Goal: Task Accomplishment & Management: Manage account settings

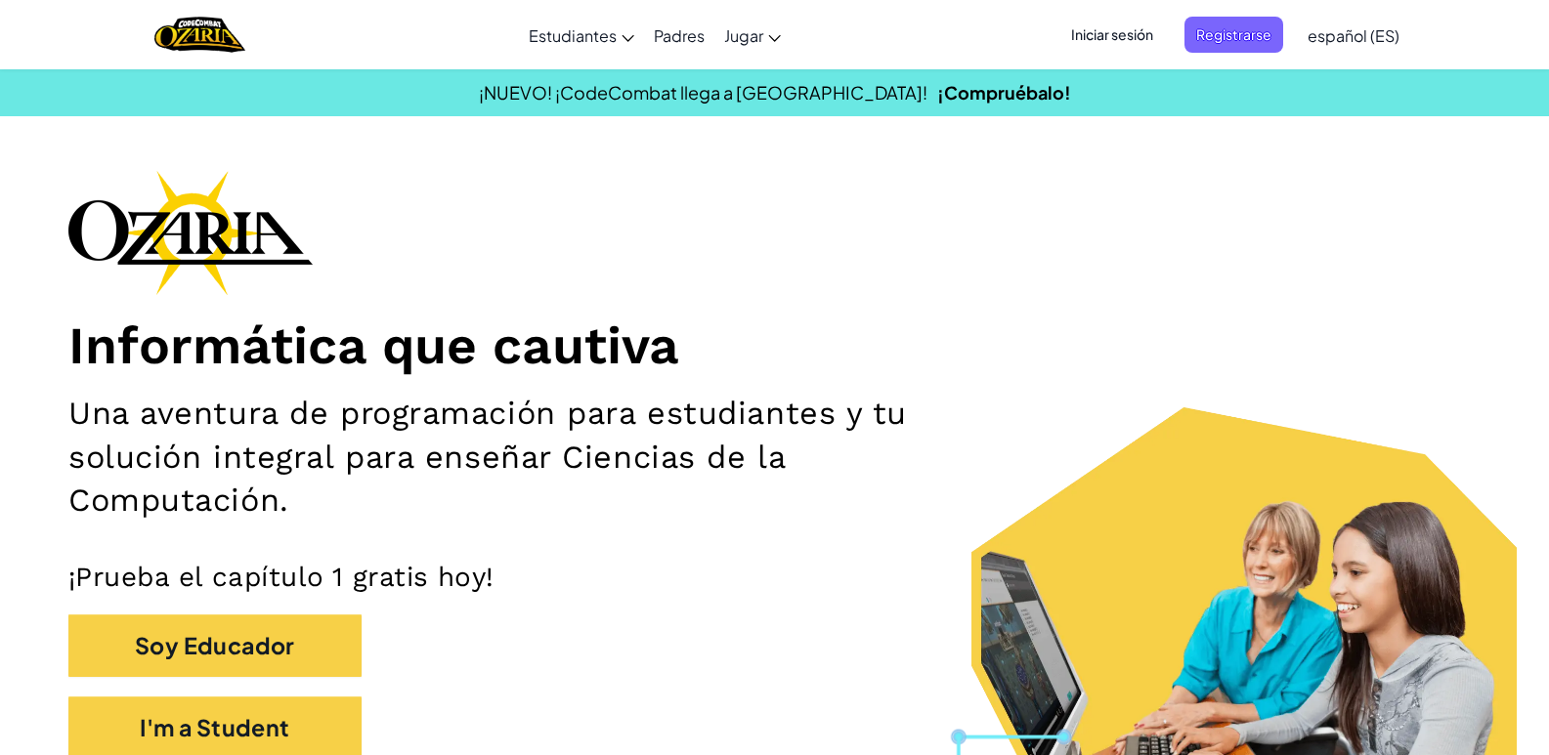
click at [1106, 30] on span "Iniciar sesión" at bounding box center [1112, 35] width 106 height 36
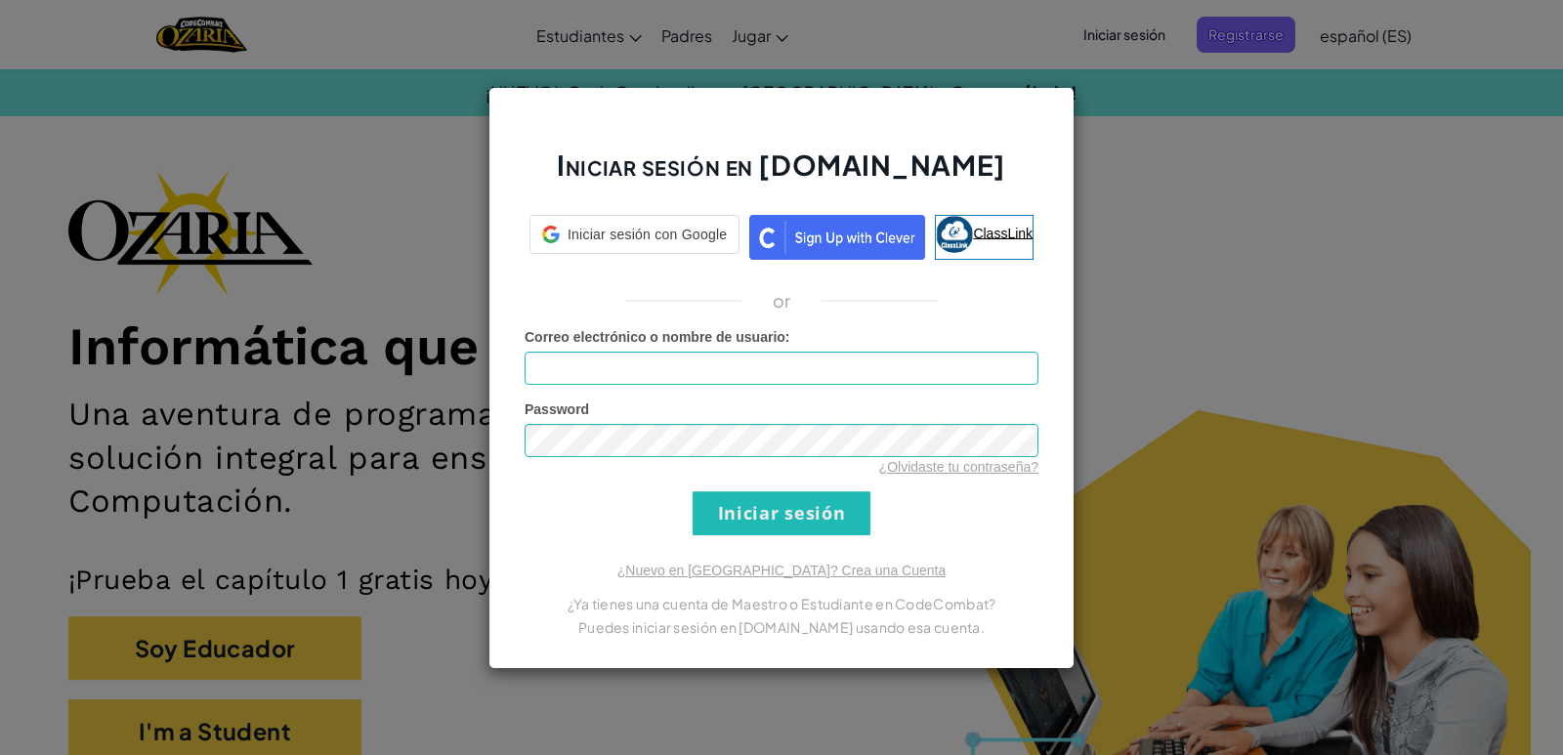
click at [1005, 246] on link "ClassLink" at bounding box center [984, 237] width 99 height 45
click at [733, 368] on input "Correo electrónico o nombre de usuario :" at bounding box center [782, 368] width 514 height 33
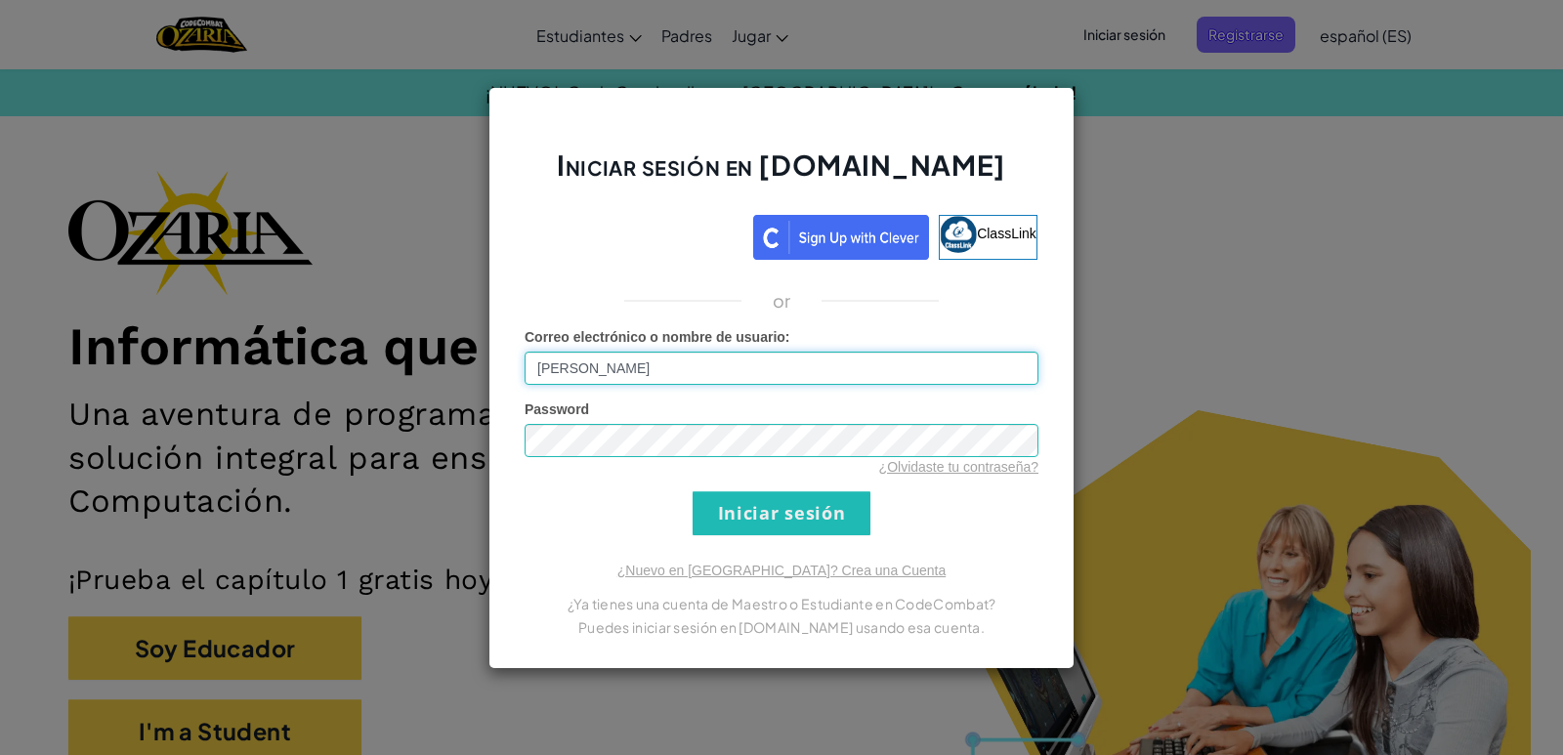
click at [661, 377] on input "[PERSON_NAME]" at bounding box center [782, 368] width 514 height 33
click at [693, 491] on input "Iniciar sesión" at bounding box center [782, 513] width 178 height 44
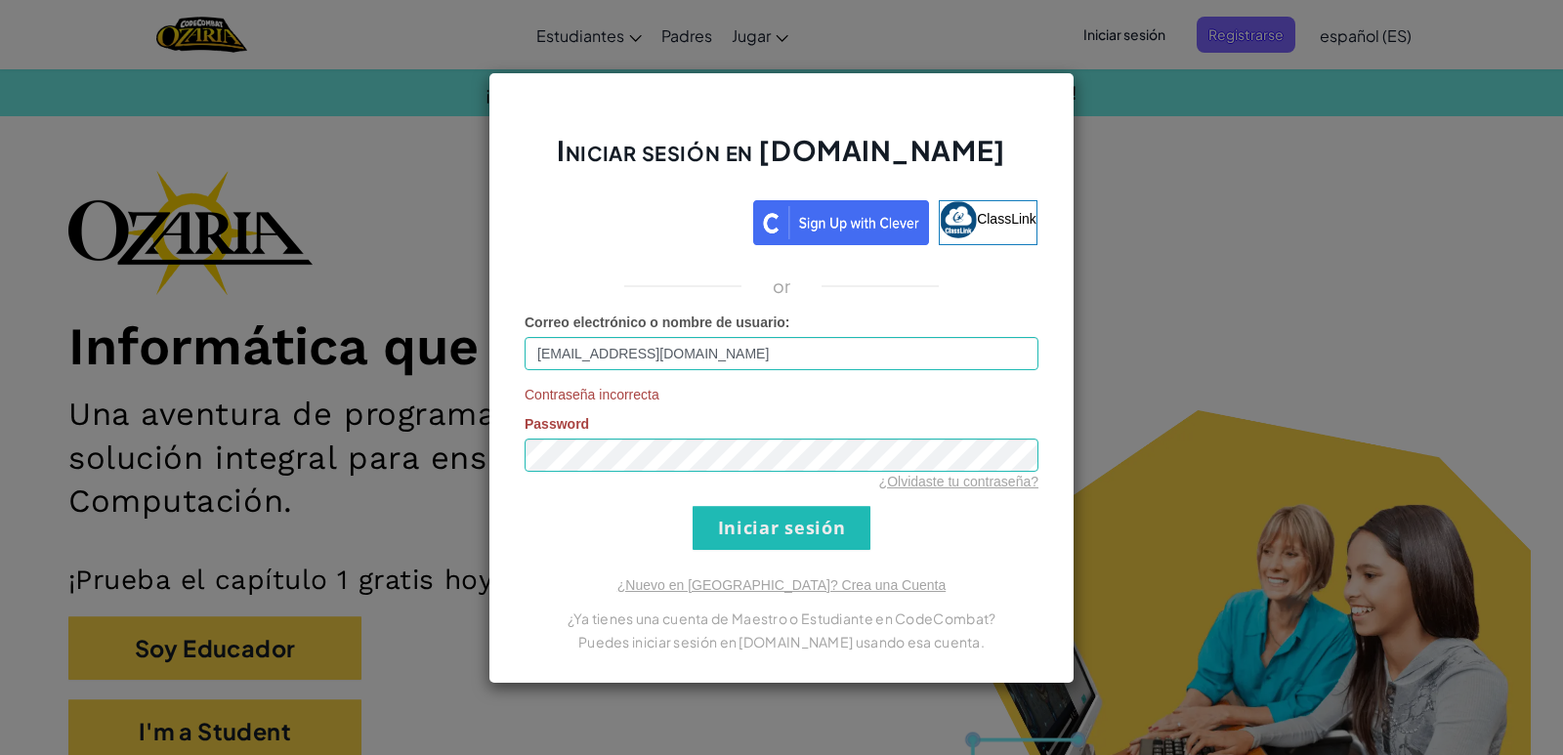
click at [789, 374] on form "Correo electrónico o nombre de usuario : [EMAIL_ADDRESS][DOMAIN_NAME] Contraseñ…" at bounding box center [782, 431] width 514 height 237
click at [787, 347] on input "[EMAIL_ADDRESS][DOMAIN_NAME]" at bounding box center [782, 353] width 514 height 33
type input "[EMAIL_ADDRESS][DOMAIN_NAME]"
click at [693, 506] on input "Iniciar sesión" at bounding box center [782, 528] width 178 height 44
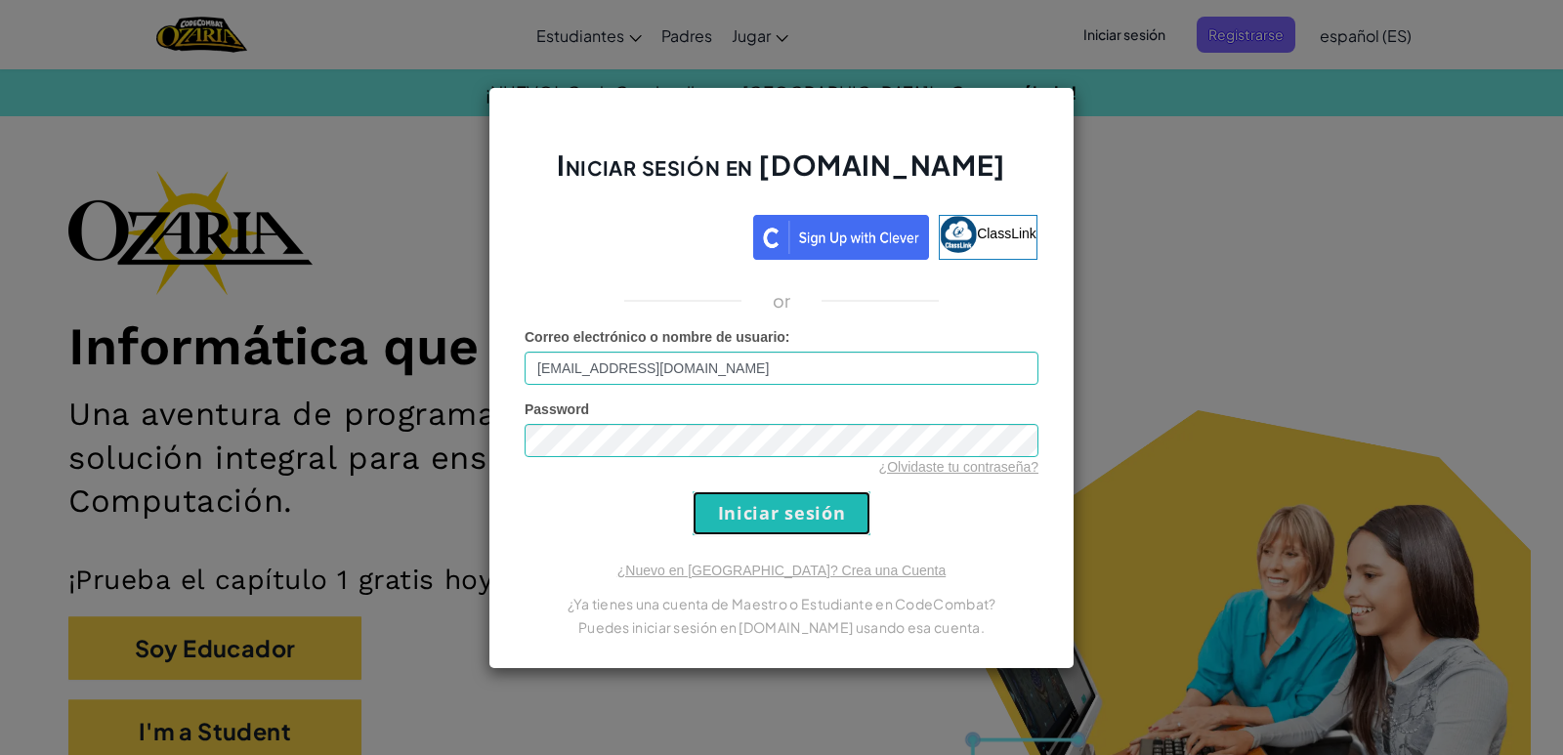
click at [789, 517] on input "Iniciar sesión" at bounding box center [782, 513] width 178 height 44
